Goal: Transaction & Acquisition: Book appointment/travel/reservation

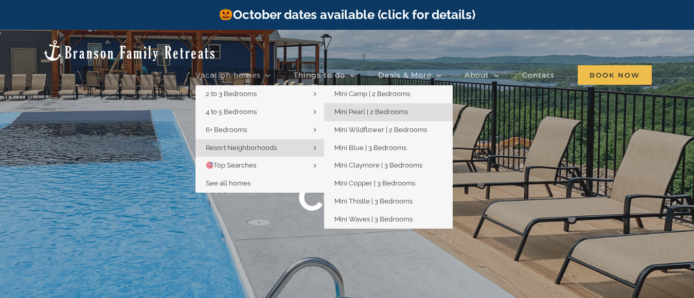
click at [386, 108] on span "Mini Pearl | 2 Bedrooms" at bounding box center [371, 112] width 74 height 8
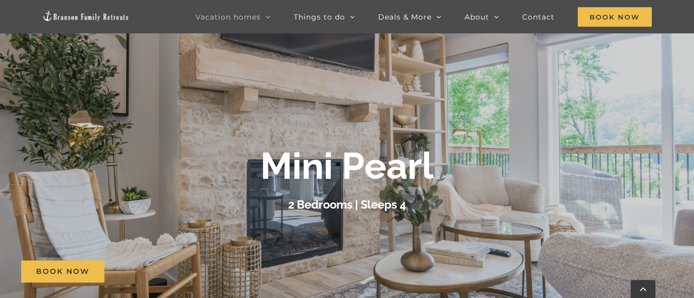
scroll to position [146, 0]
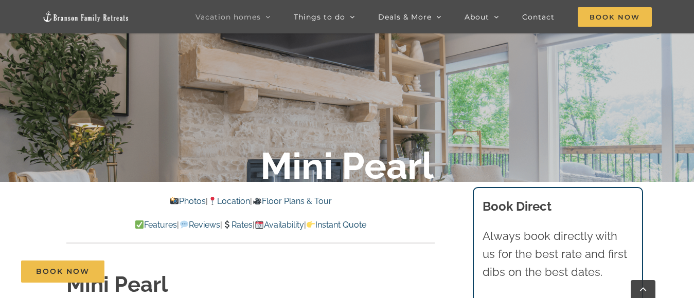
click at [180, 201] on link "Photos" at bounding box center [188, 202] width 36 height 10
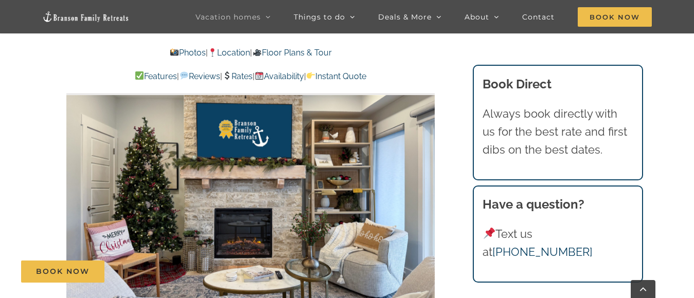
scroll to position [612, 0]
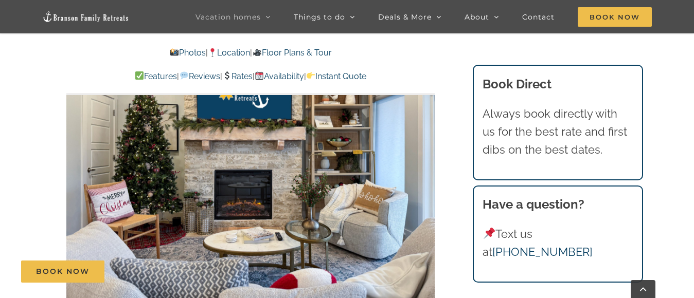
click at [245, 76] on link "Rates" at bounding box center [237, 77] width 30 height 10
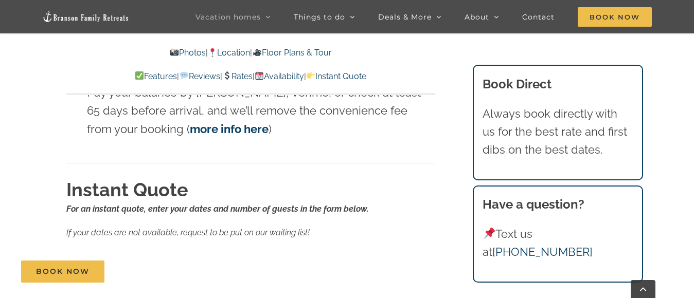
scroll to position [5888, 0]
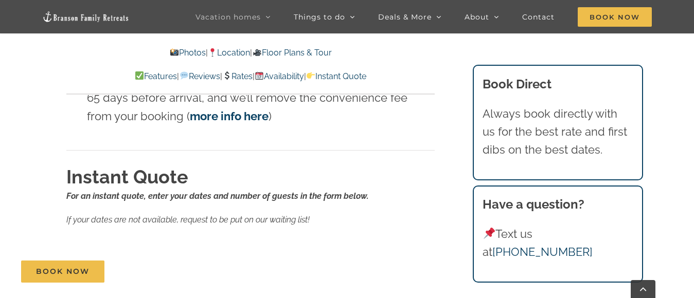
click at [238, 51] on link "Location" at bounding box center [229, 53] width 42 height 10
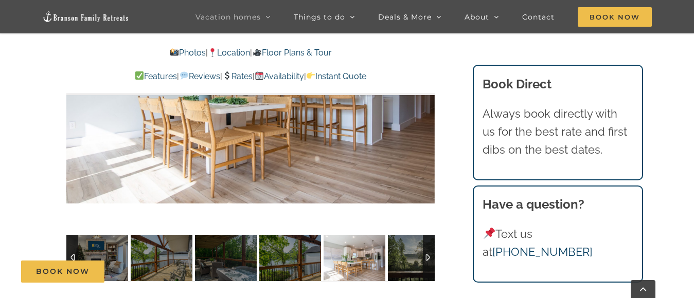
scroll to position [751, 0]
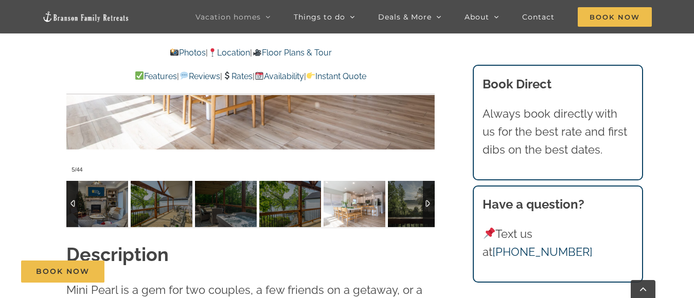
click at [426, 223] on div at bounding box center [429, 204] width 12 height 46
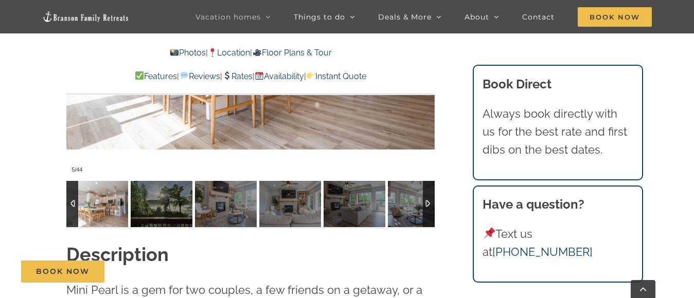
click at [426, 223] on div at bounding box center [429, 204] width 12 height 46
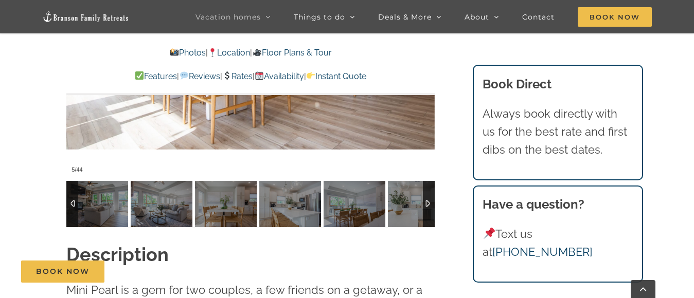
click at [426, 222] on div at bounding box center [429, 204] width 12 height 46
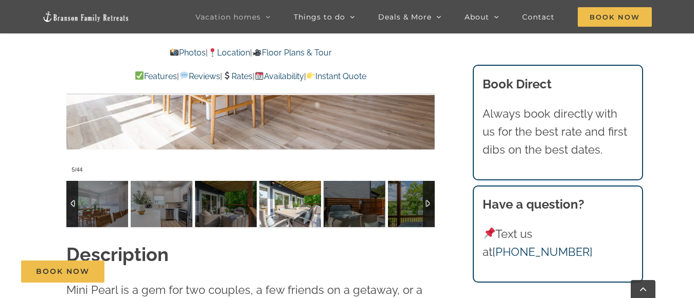
click at [301, 220] on img at bounding box center [290, 204] width 62 height 46
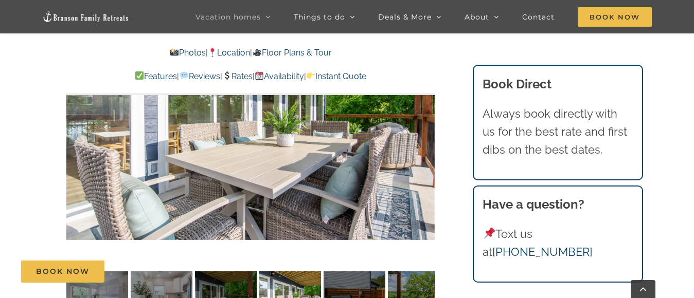
scroll to position [664, 0]
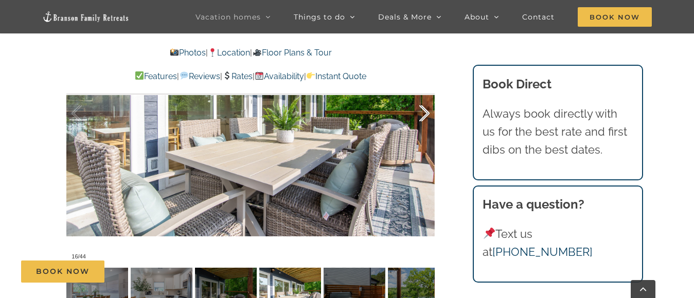
click at [420, 122] on div at bounding box center [414, 114] width 32 height 64
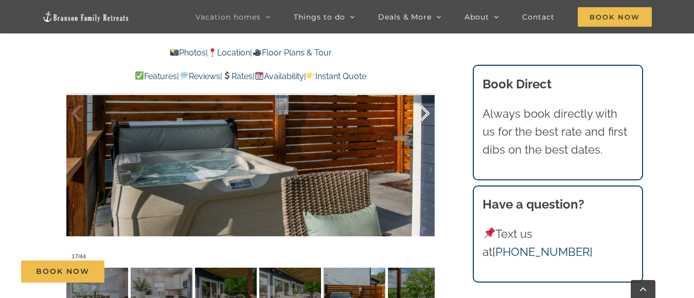
click at [423, 126] on div at bounding box center [414, 114] width 32 height 64
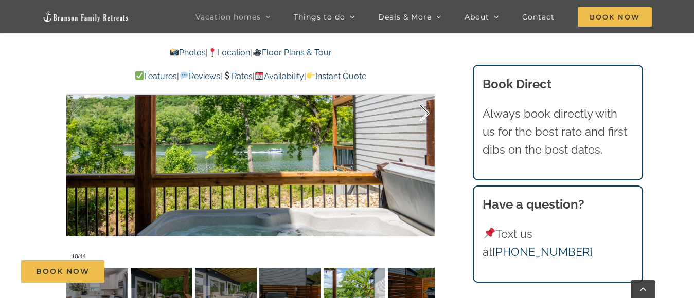
click at [423, 126] on div at bounding box center [414, 114] width 32 height 64
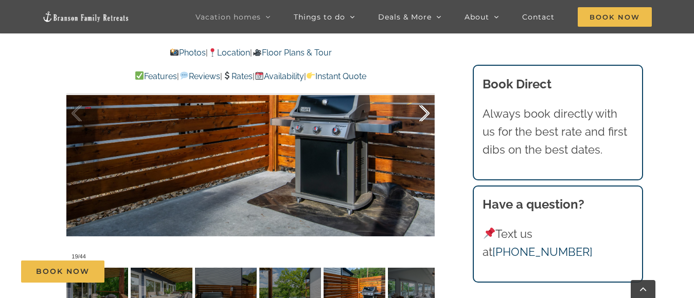
click at [423, 126] on div at bounding box center [414, 114] width 32 height 64
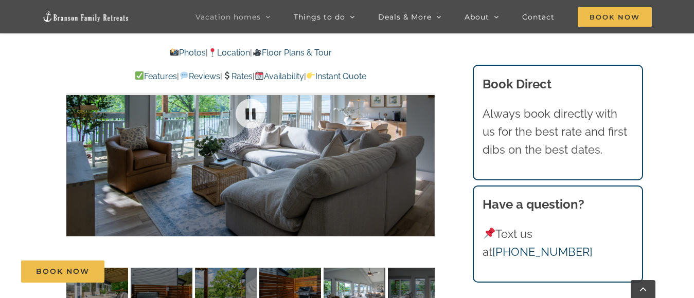
click at [423, 126] on div at bounding box center [250, 113] width 368 height 303
click at [423, 126] on div at bounding box center [414, 114] width 32 height 64
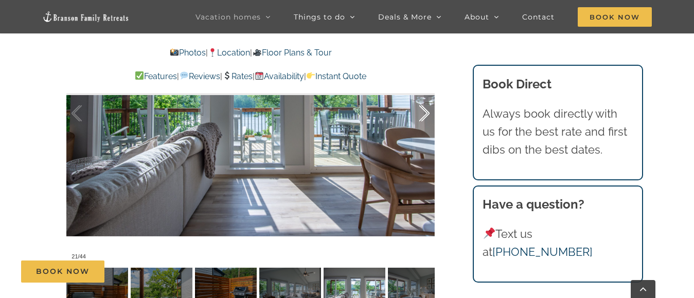
click at [423, 126] on div at bounding box center [414, 114] width 32 height 64
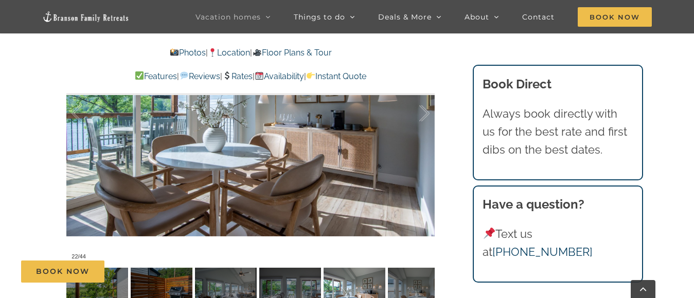
click at [76, 21] on img at bounding box center [85, 17] width 87 height 12
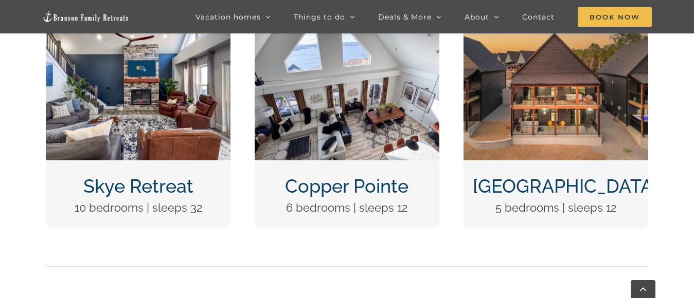
scroll to position [383, 0]
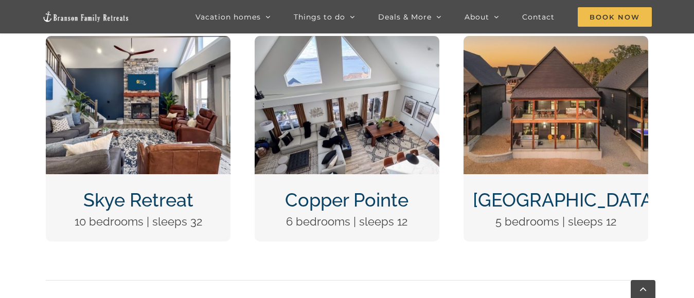
click at [580, 120] on img "DCIM100MEDIADJI_0124.JPG" at bounding box center [556, 105] width 185 height 138
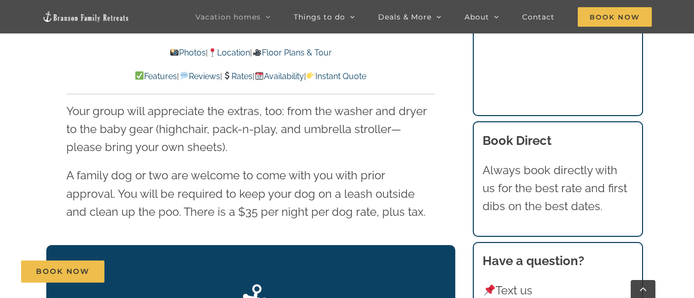
scroll to position [1669, 0]
